Goal: Find specific page/section: Find specific page/section

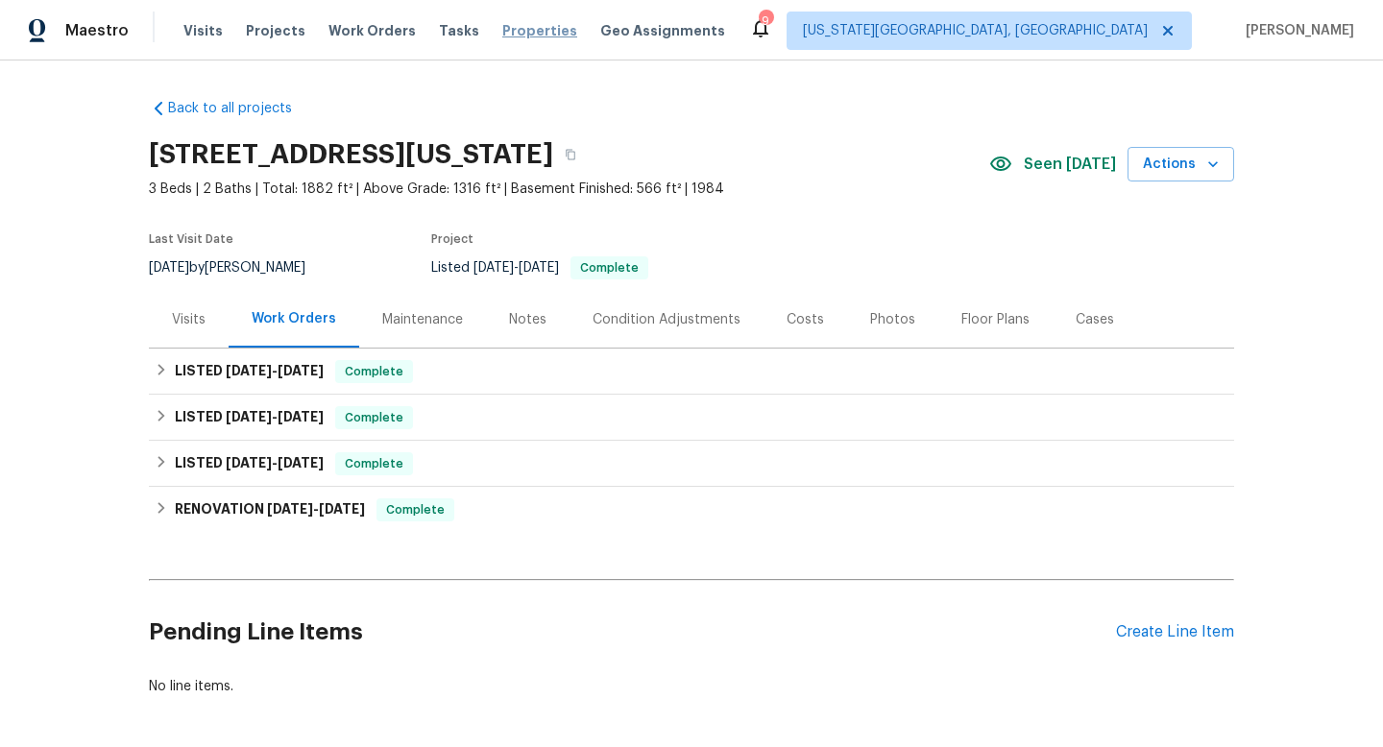
click at [520, 32] on span "Properties" at bounding box center [539, 30] width 75 height 19
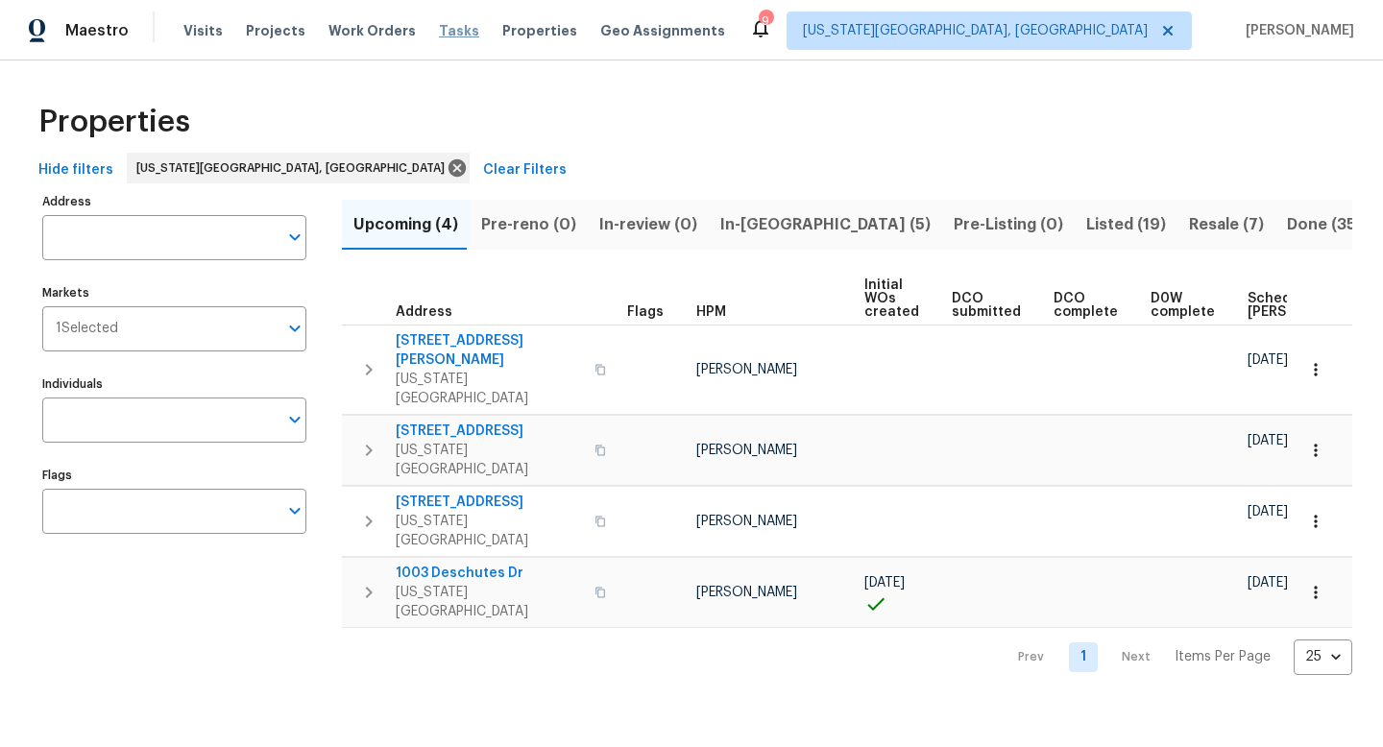
click at [439, 37] on span "Tasks" at bounding box center [459, 30] width 40 height 13
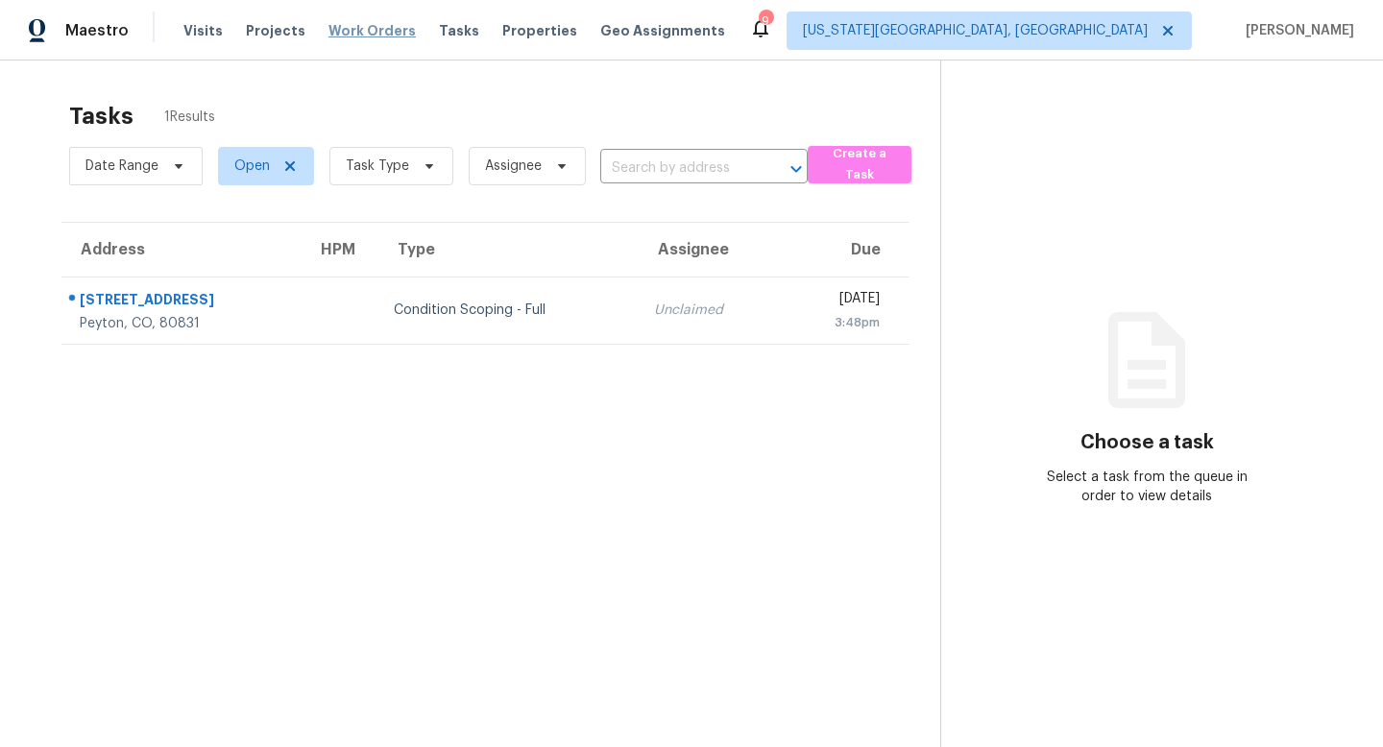
click at [355, 27] on span "Work Orders" at bounding box center [372, 30] width 87 height 19
